Goal: Task Accomplishment & Management: Use online tool/utility

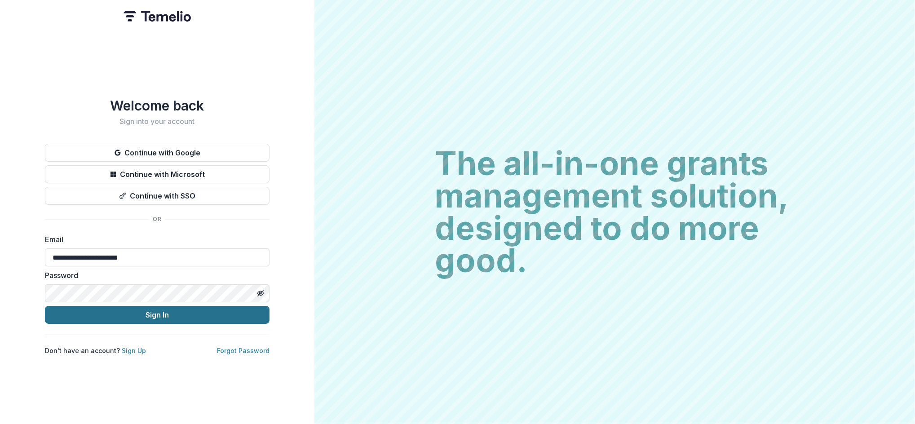
click at [178, 313] on button "Sign In" at bounding box center [157, 315] width 225 height 18
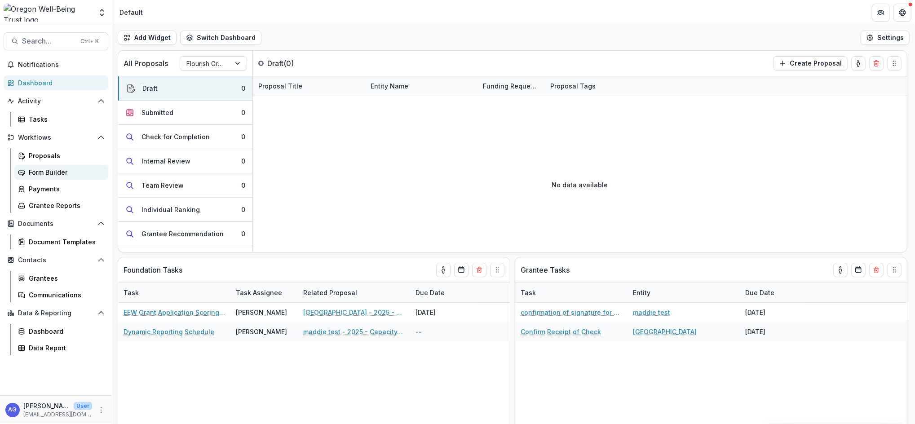
click at [75, 171] on div "Form Builder" at bounding box center [65, 172] width 72 height 9
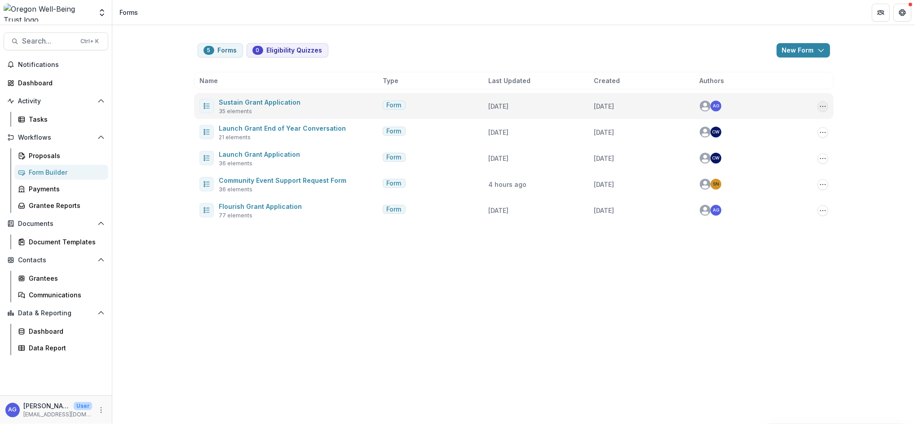
click at [824, 104] on icon "Options" at bounding box center [822, 106] width 7 height 7
click at [777, 123] on button "Copy Public Link" at bounding box center [778, 125] width 96 height 15
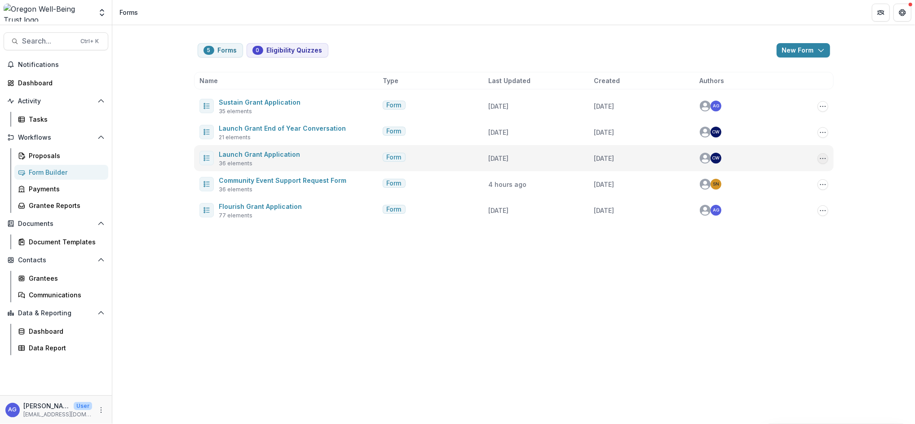
click at [824, 156] on icon "Options" at bounding box center [822, 158] width 7 height 7
click at [803, 178] on button "Copy Public Link" at bounding box center [778, 176] width 96 height 15
